Goal: Information Seeking & Learning: Learn about a topic

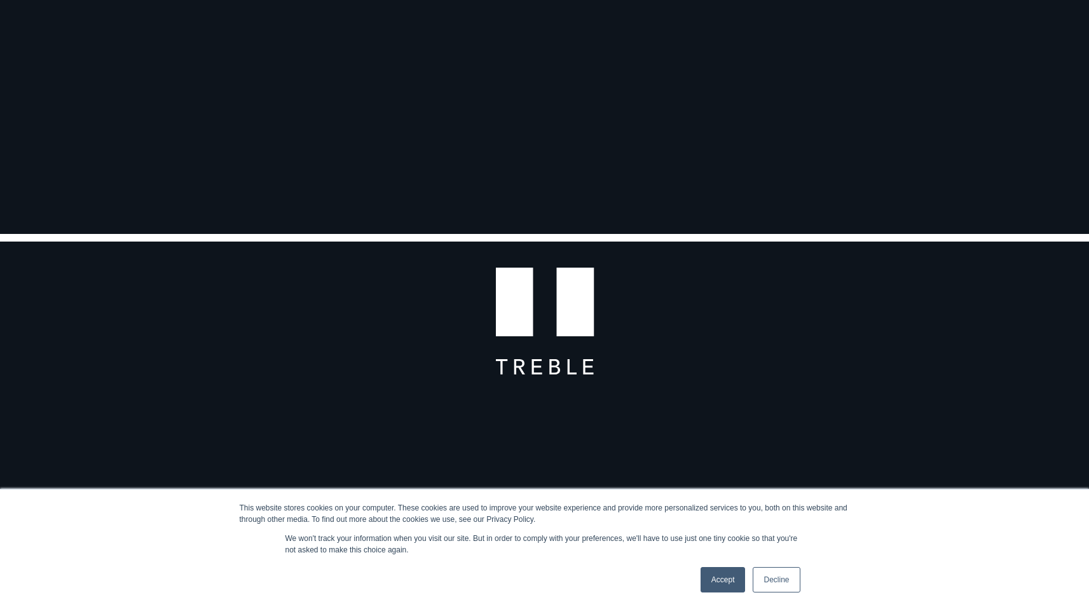
scroll to position [97, 0]
click at [730, 575] on link "Accept" at bounding box center [722, 579] width 45 height 25
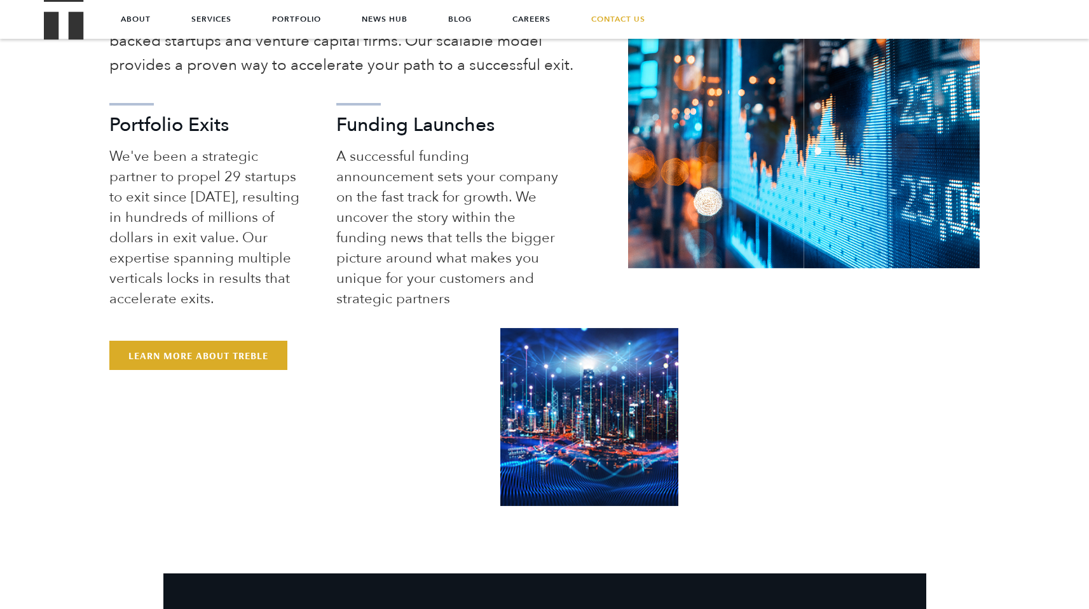
scroll to position [698, 0]
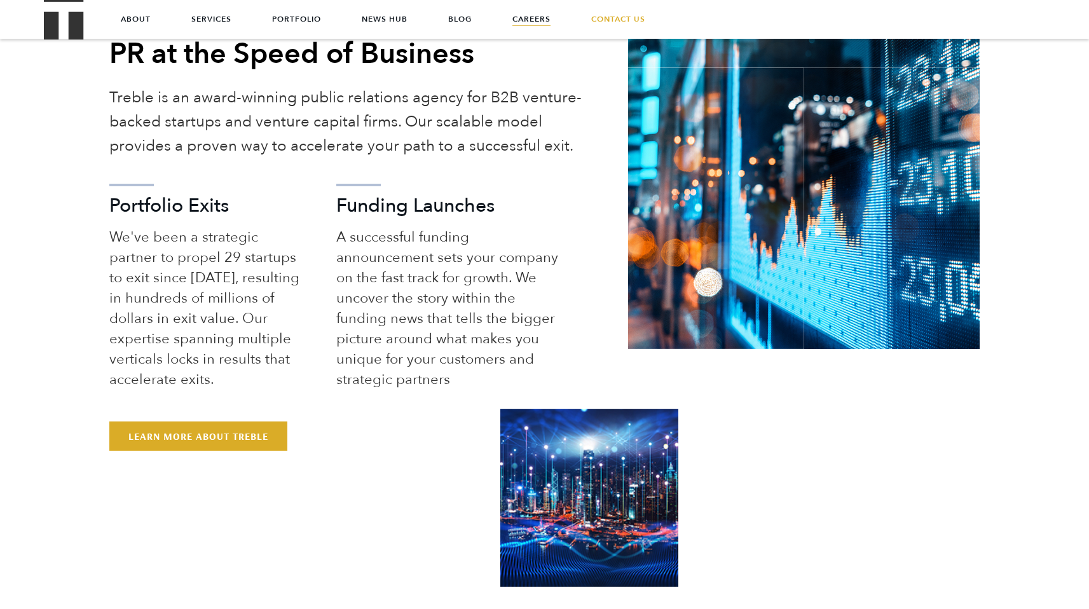
click at [546, 11] on link "Careers" at bounding box center [531, 19] width 38 height 38
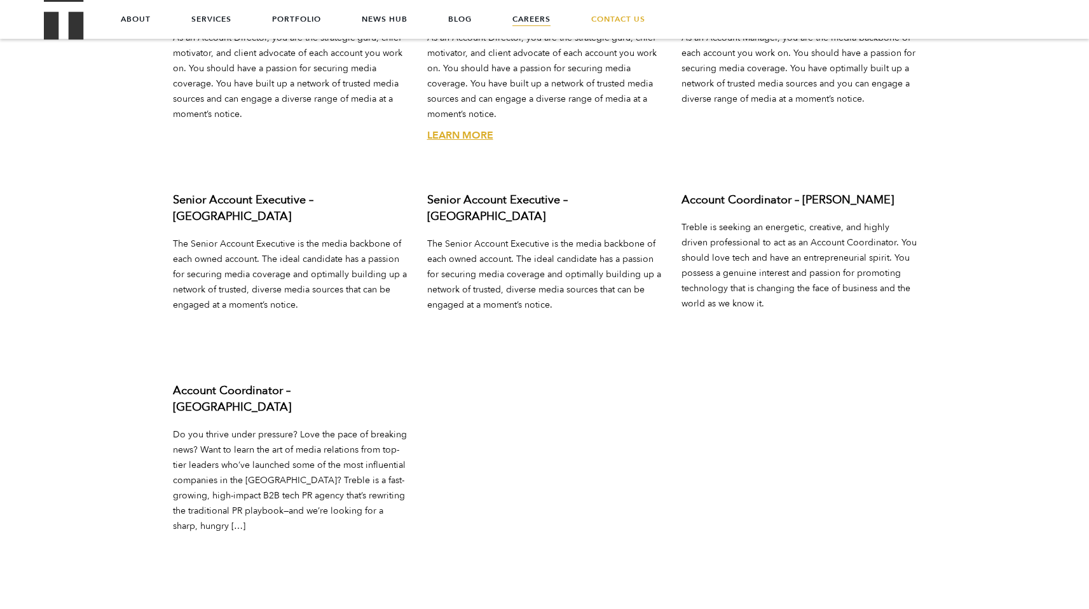
scroll to position [4778, 0]
click at [294, 389] on div "Account Coordinator – [GEOGRAPHIC_DATA] Do you thrive under pressure? Love the …" at bounding box center [290, 482] width 254 height 221
click at [205, 494] on div "Account Coordinator – [GEOGRAPHIC_DATA] Do you thrive under pressure? Love the …" at bounding box center [290, 482] width 254 height 221
click at [208, 541] on link "Learn More" at bounding box center [206, 548] width 66 height 14
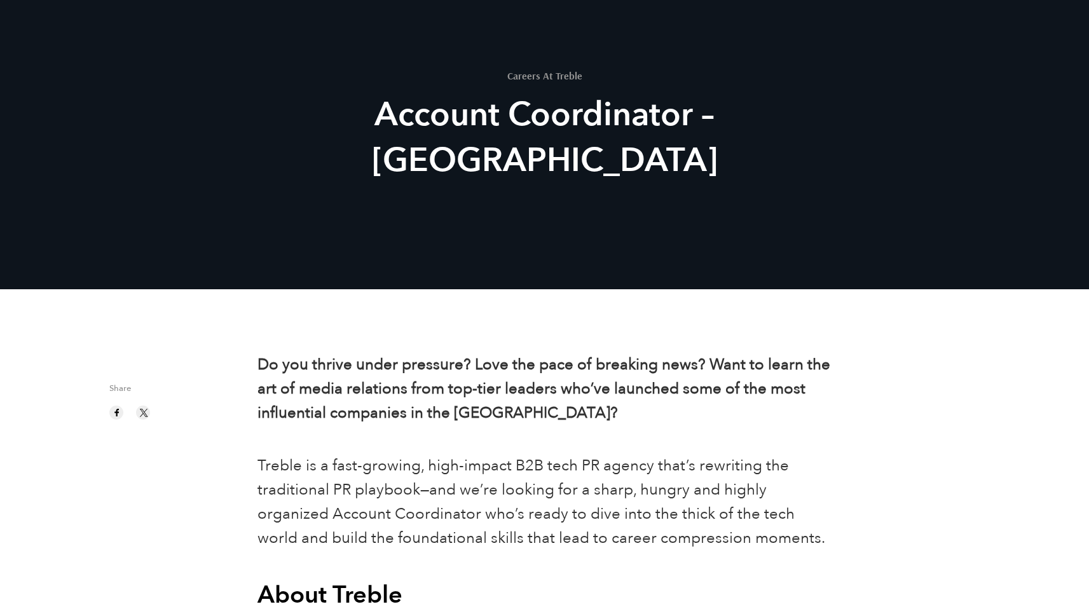
scroll to position [86, 0]
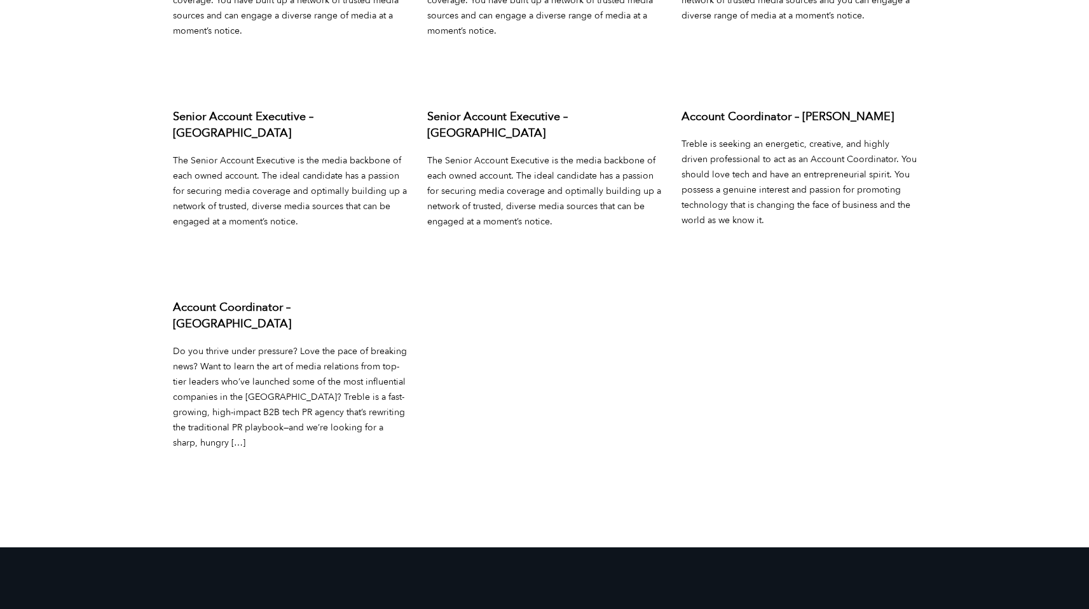
scroll to position [4902, 0]
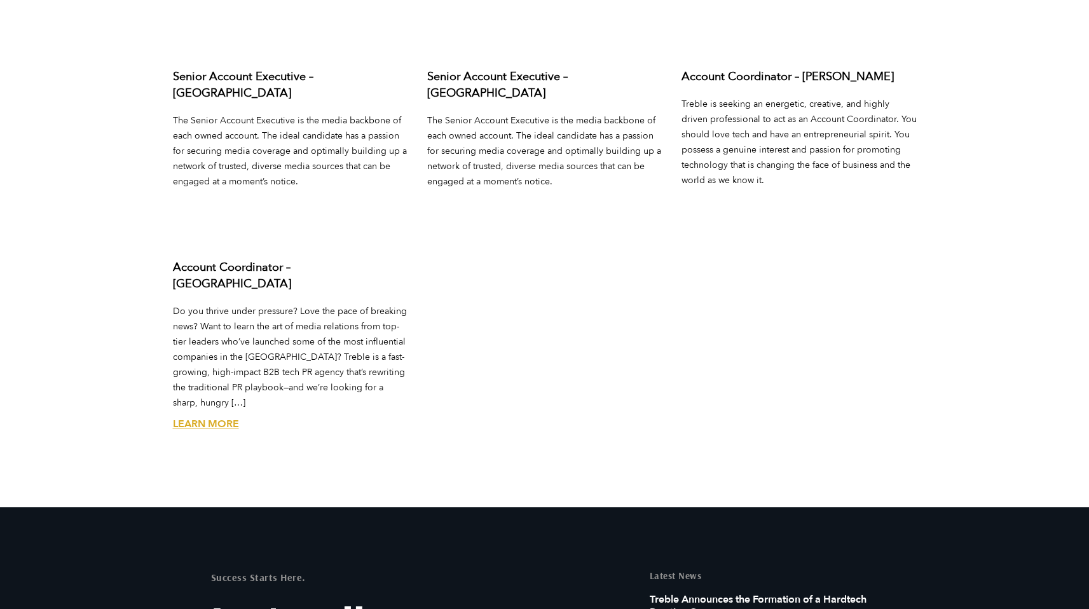
click at [243, 259] on h3 "Account Coordinator – San Francisco" at bounding box center [290, 275] width 235 height 33
click at [208, 371] on div "Account Coordinator – San Francisco Do you thrive under pressure? Love the pace…" at bounding box center [290, 358] width 254 height 221
click at [208, 387] on div "Account Coordinator – [GEOGRAPHIC_DATA] Do you thrive under pressure? Love the …" at bounding box center [290, 358] width 254 height 221
click at [210, 417] on link "Learn More" at bounding box center [206, 424] width 66 height 14
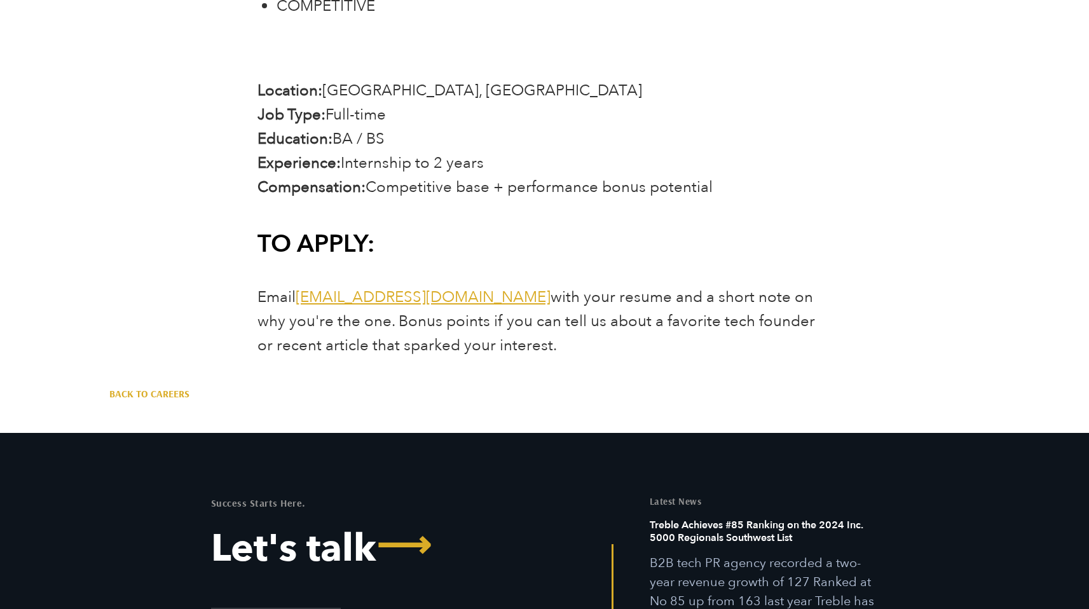
scroll to position [2873, 0]
